Goal: Information Seeking & Learning: Learn about a topic

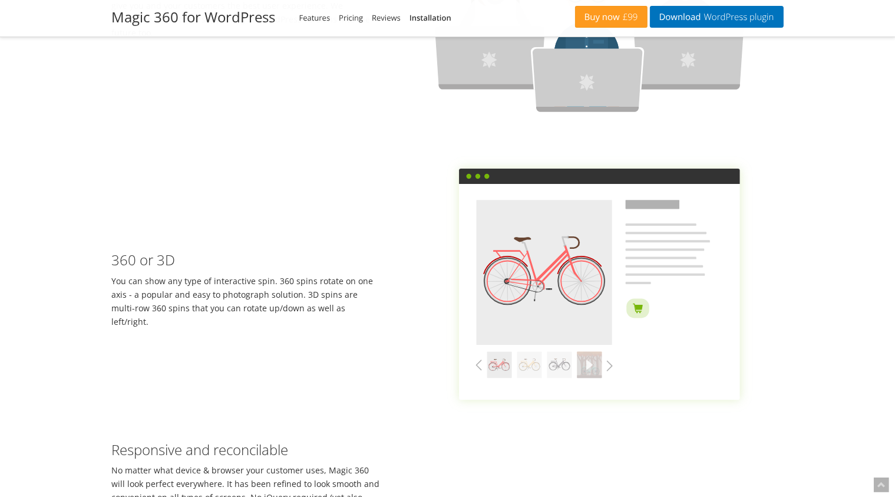
scroll to position [1820, 0]
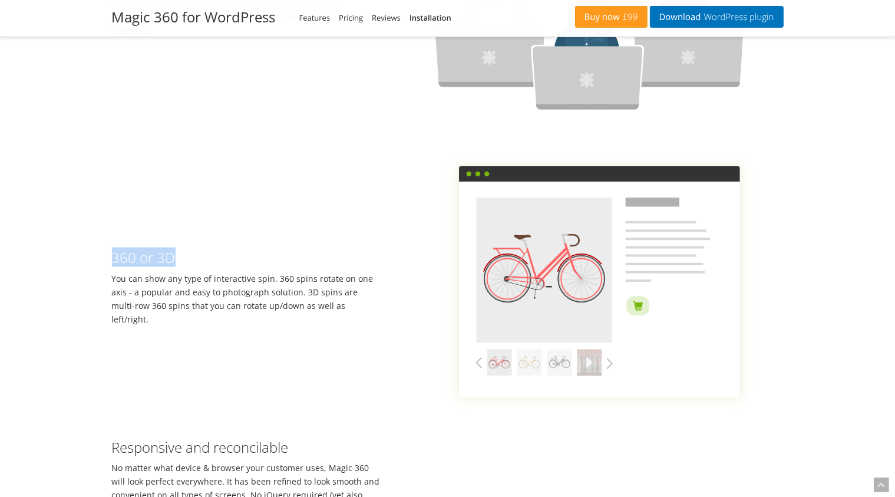
drag, startPoint x: 114, startPoint y: 265, endPoint x: 174, endPoint y: 259, distance: 60.5
click at [174, 259] on h3 "360 or 3D" at bounding box center [247, 257] width 270 height 15
drag, startPoint x: 174, startPoint y: 259, endPoint x: 111, endPoint y: 258, distance: 63.7
click at [111, 258] on div "360 or 3D You can show any type of interactive spin. 360 spins rotate on one ax…" at bounding box center [247, 281] width 288 height 87
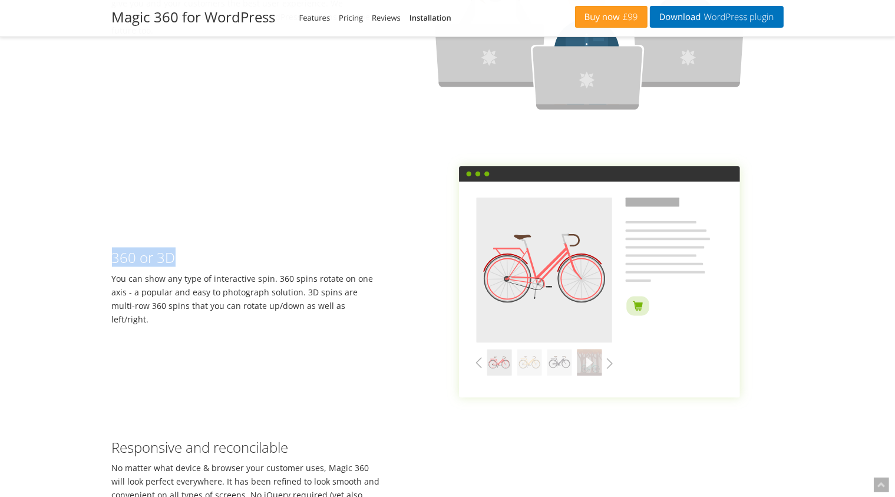
click at [114, 263] on h3 "360 or 3D" at bounding box center [247, 257] width 270 height 15
drag, startPoint x: 114, startPoint y: 263, endPoint x: 177, endPoint y: 262, distance: 63.1
click at [177, 262] on h3 "360 or 3D" at bounding box center [247, 257] width 270 height 15
click at [116, 265] on h3 "360 or 3D" at bounding box center [247, 257] width 270 height 15
drag, startPoint x: 111, startPoint y: 263, endPoint x: 356, endPoint y: 308, distance: 248.6
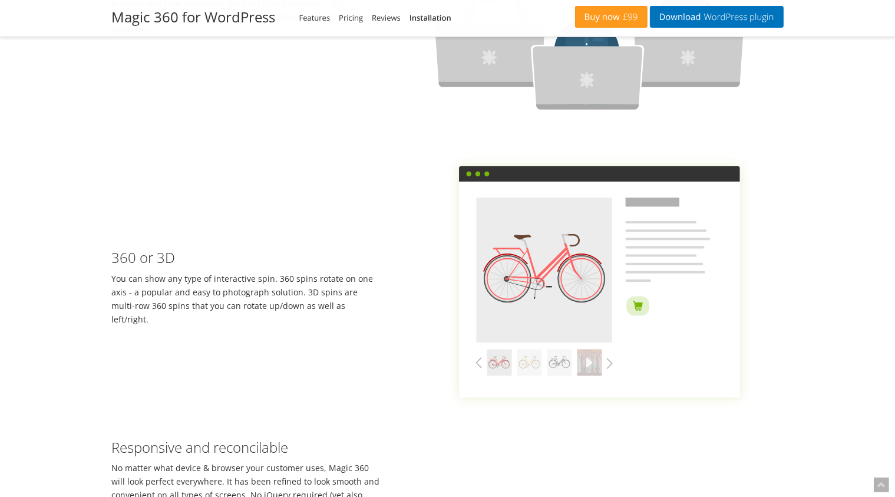
click at [356, 308] on div "360 or 3D You can show any type of interactive spin. 360 spins rotate on one ax…" at bounding box center [247, 281] width 288 height 87
click at [306, 309] on div "360 or 3D You can show any type of interactive spin. 360 spins rotate on one ax…" at bounding box center [247, 281] width 288 height 87
drag, startPoint x: 355, startPoint y: 311, endPoint x: 112, endPoint y: 261, distance: 248.4
click at [112, 261] on div "360 or 3D You can show any type of interactive spin. 360 spins rotate on one ax…" at bounding box center [247, 281] width 288 height 87
click at [112, 261] on h3 "360 or 3D" at bounding box center [247, 257] width 270 height 15
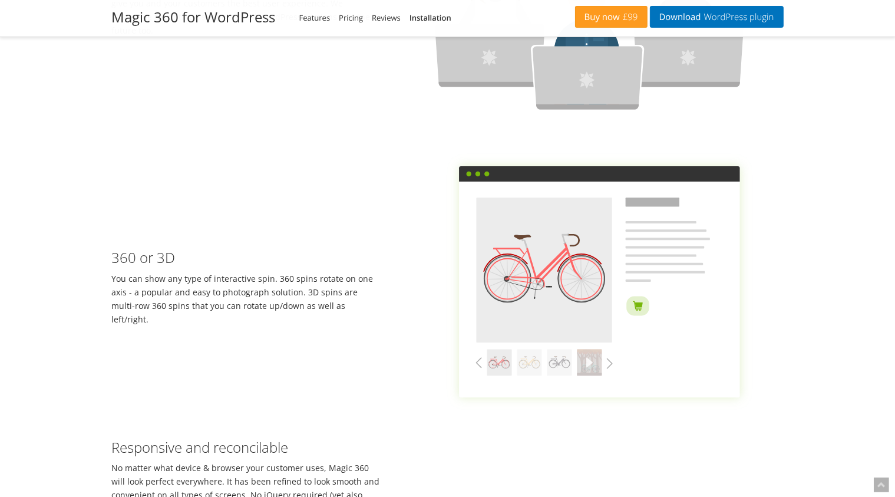
drag, startPoint x: 112, startPoint y: 261, endPoint x: 371, endPoint y: 308, distance: 263.6
click at [371, 308] on div "360 or 3D You can show any type of interactive spin. 360 spins rotate on one ax…" at bounding box center [247, 281] width 288 height 87
click at [340, 314] on div "360 or 3D You can show any type of interactive spin. 360 spins rotate on one ax…" at bounding box center [247, 281] width 288 height 87
drag, startPoint x: 363, startPoint y: 310, endPoint x: 114, endPoint y: 261, distance: 253.6
click at [114, 261] on div "360 or 3D You can show any type of interactive spin. 360 spins rotate on one ax…" at bounding box center [247, 281] width 288 height 87
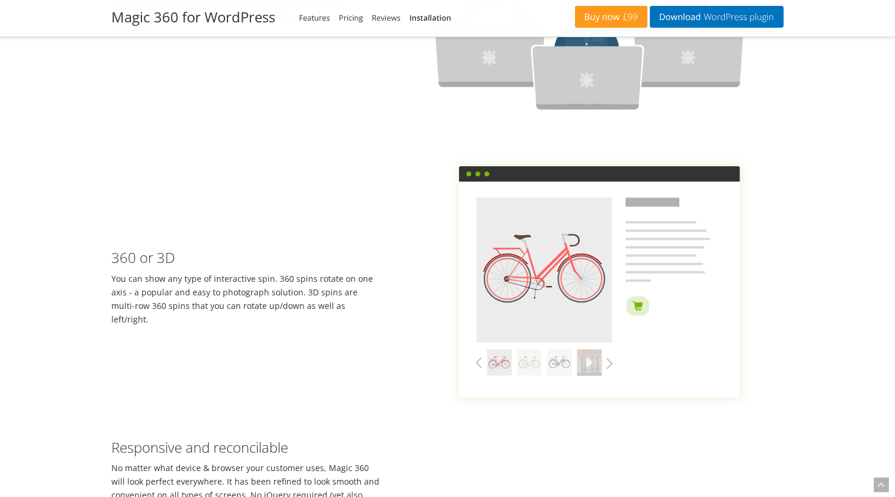
click at [114, 261] on h3 "360 or 3D" at bounding box center [247, 257] width 270 height 15
drag, startPoint x: 113, startPoint y: 260, endPoint x: 362, endPoint y: 311, distance: 255.0
click at [362, 311] on div "360 or 3D You can show any type of interactive spin. 360 spins rotate on one ax…" at bounding box center [247, 281] width 288 height 87
drag, startPoint x: 357, startPoint y: 312, endPoint x: 111, endPoint y: 256, distance: 252.1
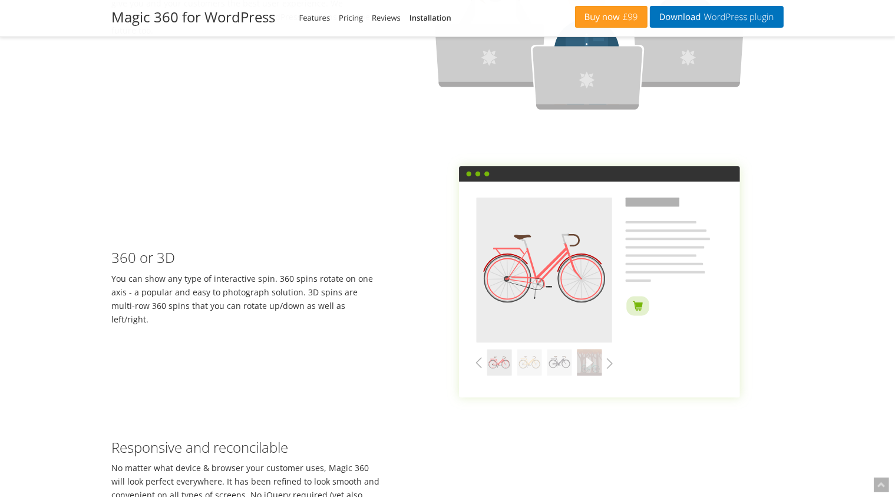
click at [111, 256] on div "360 or 3D You can show any type of interactive spin. 360 spins rotate on one ax…" at bounding box center [247, 281] width 288 height 87
click at [112, 256] on h3 "360 or 3D" at bounding box center [247, 257] width 270 height 15
drag, startPoint x: 111, startPoint y: 256, endPoint x: 360, endPoint y: 315, distance: 255.6
click at [360, 315] on div "360 or 3D You can show any type of interactive spin. 360 spins rotate on one ax…" at bounding box center [247, 281] width 288 height 87
click at [339, 311] on div "360 or 3D You can show any type of interactive spin. 360 spins rotate on one ax…" at bounding box center [247, 281] width 288 height 87
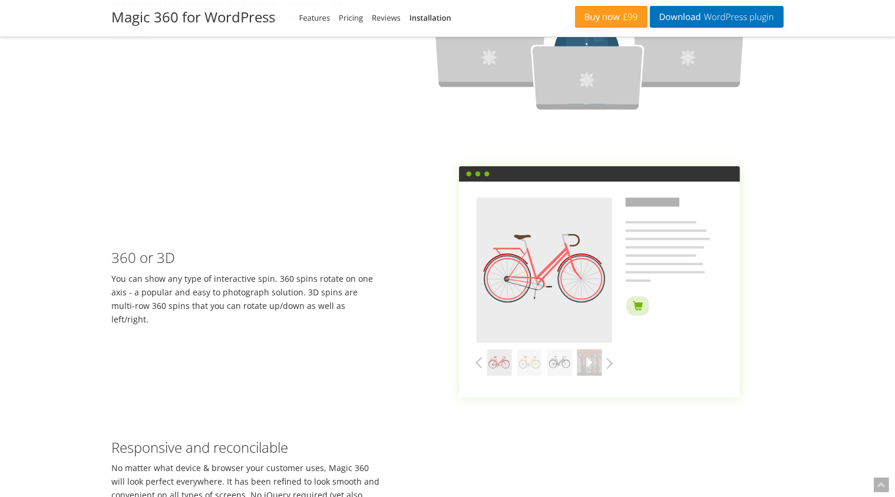
drag, startPoint x: 354, startPoint y: 311, endPoint x: 114, endPoint y: 252, distance: 246.3
click at [114, 252] on div "360 or 3D You can show any type of interactive spin. 360 spins rotate on one ax…" at bounding box center [247, 281] width 288 height 87
drag, startPoint x: 113, startPoint y: 261, endPoint x: 361, endPoint y: 314, distance: 253.6
click at [361, 314] on div "360 or 3D You can show any type of interactive spin. 360 spins rotate on one ax…" at bounding box center [247, 281] width 288 height 87
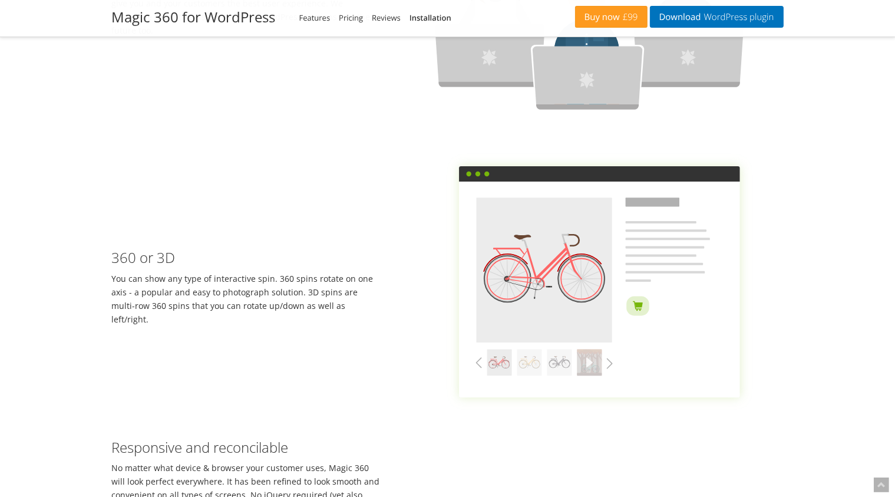
click at [321, 313] on div "360 or 3D You can show any type of interactive spin. 360 spins rotate on one ax…" at bounding box center [247, 281] width 288 height 87
drag, startPoint x: 365, startPoint y: 313, endPoint x: 113, endPoint y: 251, distance: 259.2
click at [113, 251] on div "360 or 3D You can show any type of interactive spin. 360 spins rotate on one ax…" at bounding box center [247, 281] width 288 height 87
click at [116, 262] on h3 "360 or 3D" at bounding box center [247, 257] width 270 height 15
drag, startPoint x: 112, startPoint y: 261, endPoint x: 356, endPoint y: 310, distance: 249.0
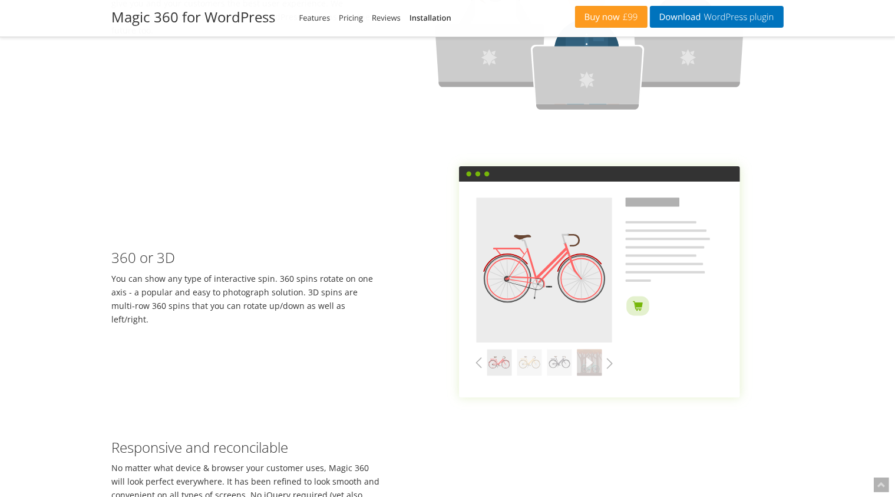
click at [356, 310] on div "360 or 3D You can show any type of interactive spin. 360 spins rotate on one ax…" at bounding box center [247, 281] width 288 height 87
click at [335, 310] on div "360 or 3D You can show any type of interactive spin. 360 spins rotate on one ax…" at bounding box center [247, 281] width 288 height 87
drag, startPoint x: 358, startPoint y: 313, endPoint x: 113, endPoint y: 263, distance: 250.2
click at [113, 263] on div "360 or 3D You can show any type of interactive spin. 360 spins rotate on one ax…" at bounding box center [247, 281] width 288 height 87
click at [113, 263] on h3 "360 or 3D" at bounding box center [247, 257] width 270 height 15
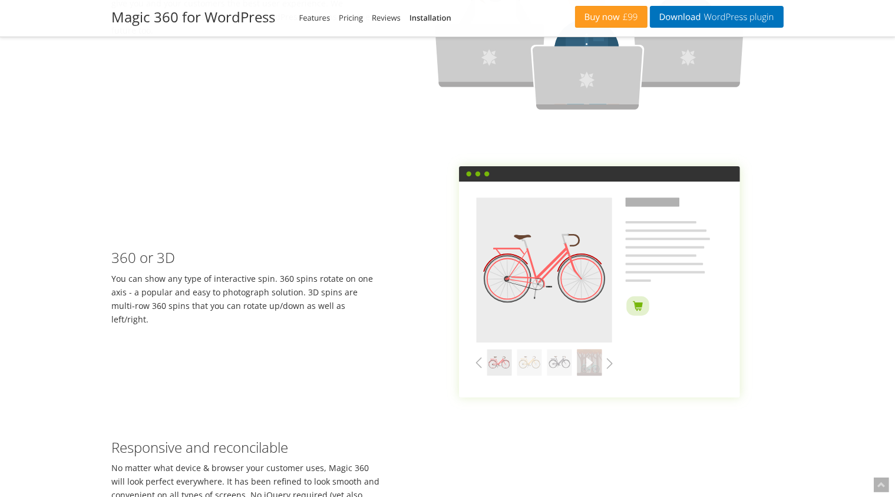
drag, startPoint x: 113, startPoint y: 263, endPoint x: 361, endPoint y: 308, distance: 252.2
click at [361, 308] on div "360 or 3D You can show any type of interactive spin. 360 spins rotate on one ax…" at bounding box center [247, 281] width 288 height 87
